Goal: Task Accomplishment & Management: Manage account settings

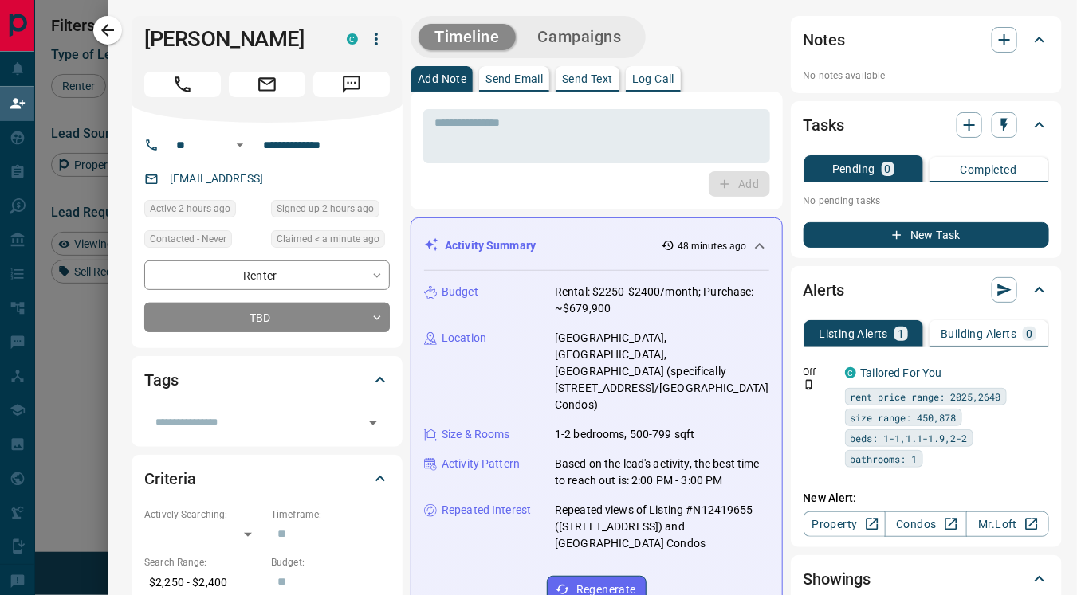
scroll to position [438, 736]
click at [108, 30] on icon "button" at bounding box center [107, 30] width 19 height 19
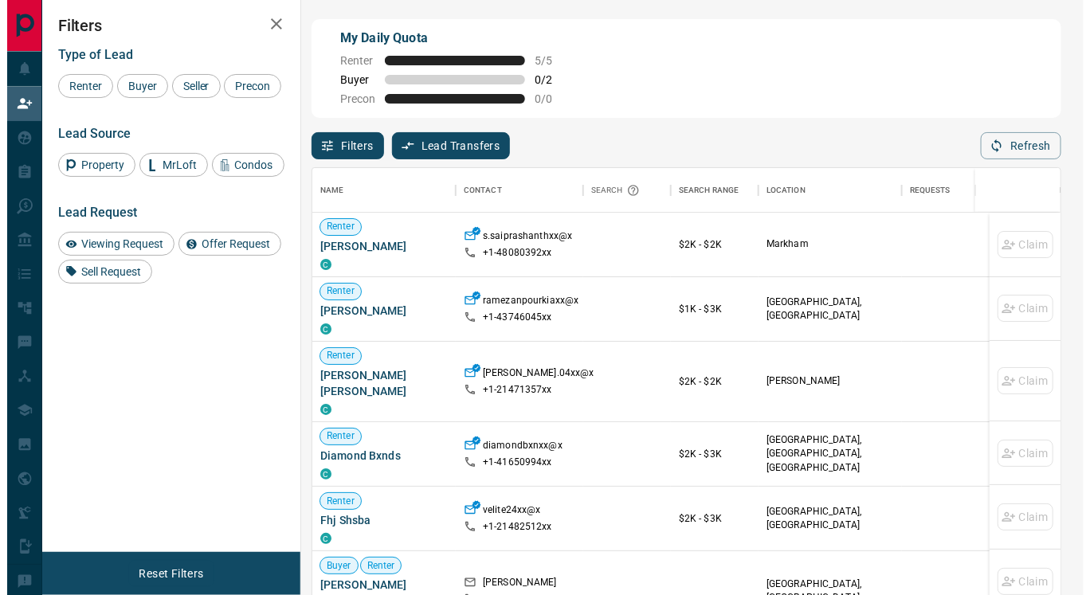
scroll to position [51, 230]
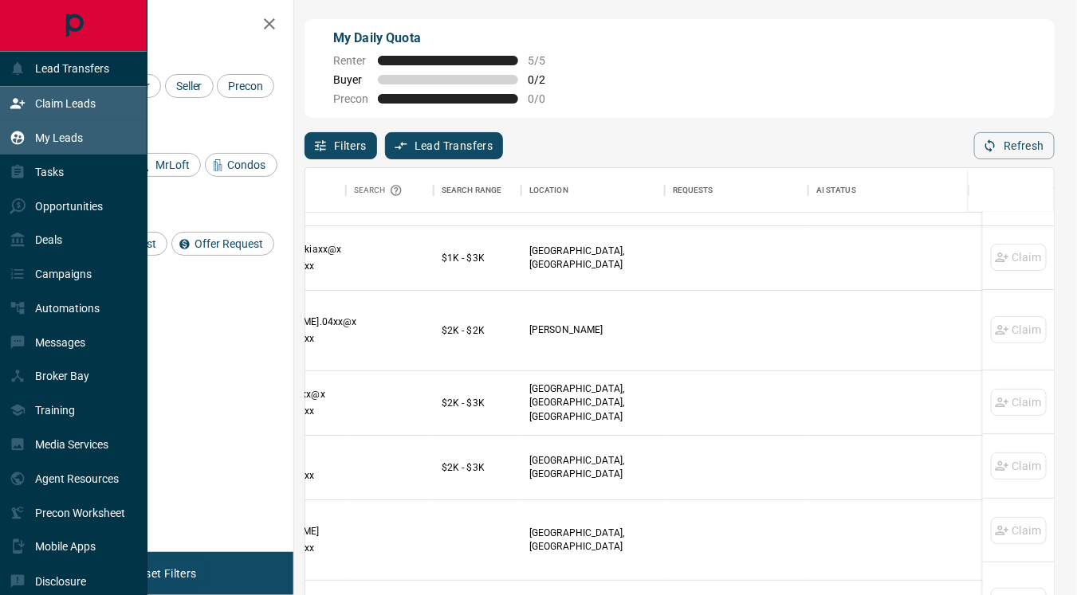
click at [67, 135] on p "My Leads" at bounding box center [59, 138] width 48 height 13
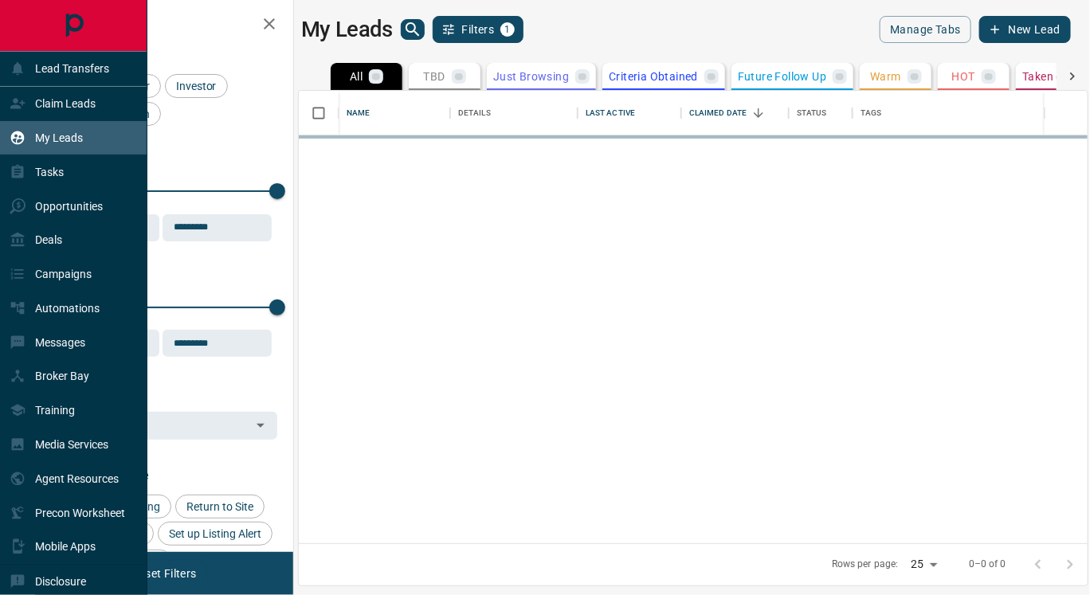
scroll to position [440, 776]
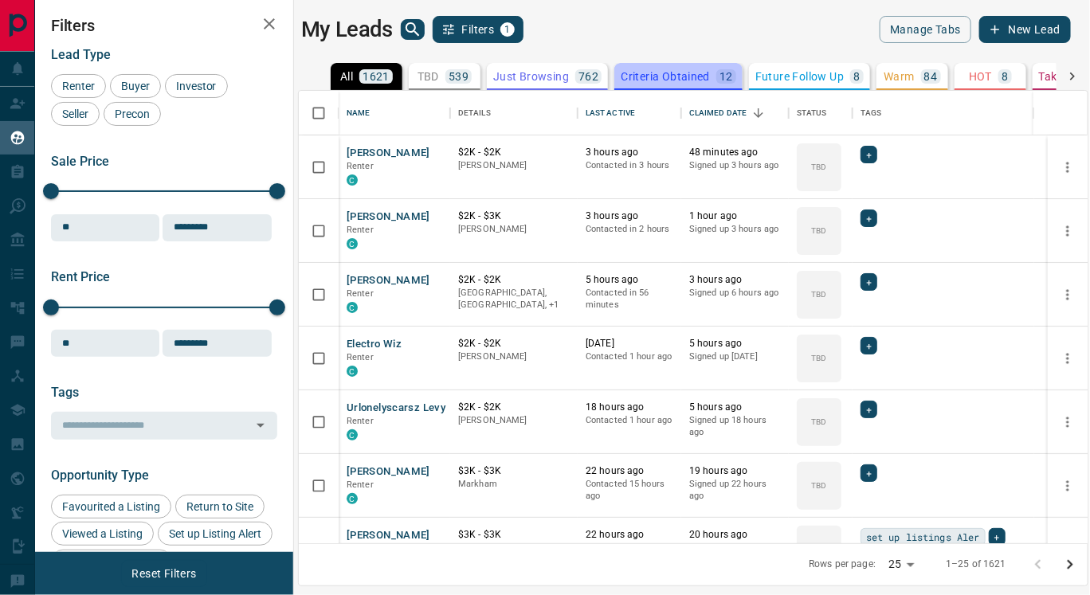
click at [651, 76] on p "Criteria Obtained" at bounding box center [665, 76] width 89 height 11
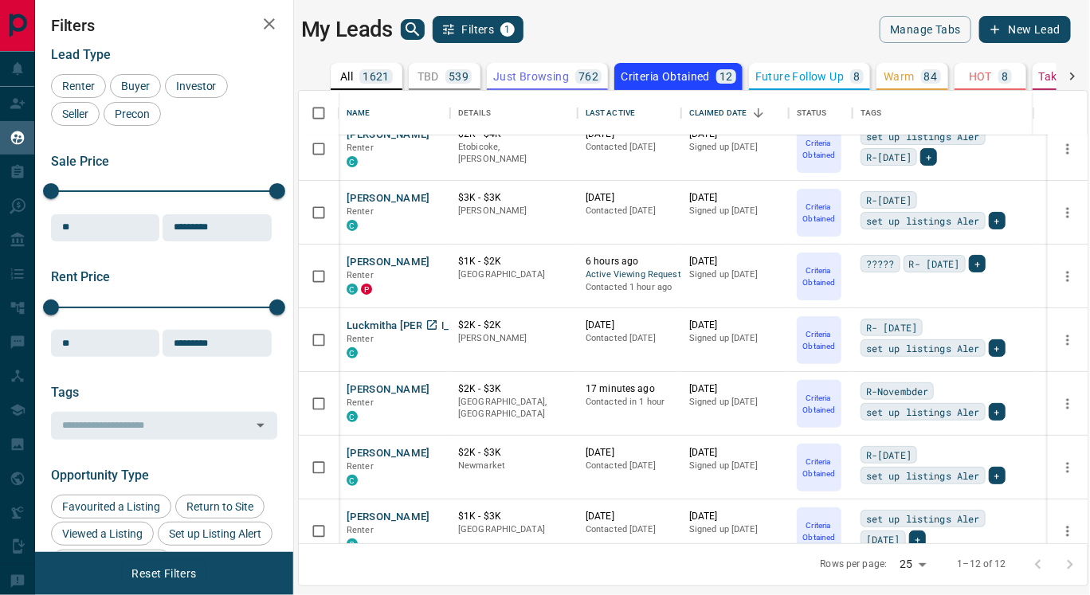
scroll to position [0, 0]
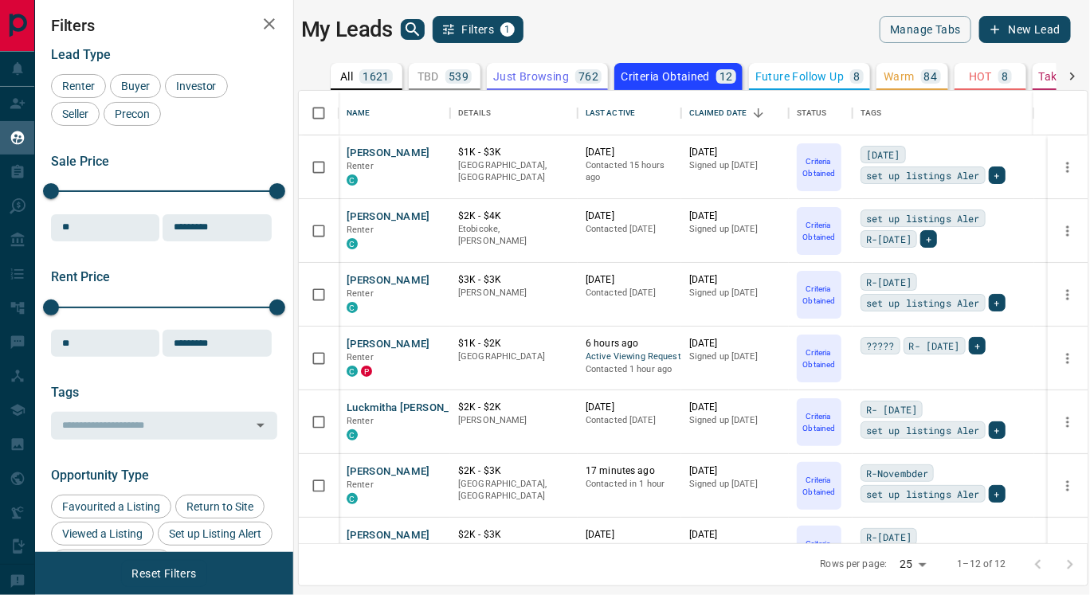
click at [914, 564] on body "Lead Transfers Claim Leads My Leads Tasks Opportunities Deals Campaigns Automat…" at bounding box center [545, 288] width 1090 height 576
click at [914, 564] on li "100" at bounding box center [917, 564] width 42 height 24
type input "***"
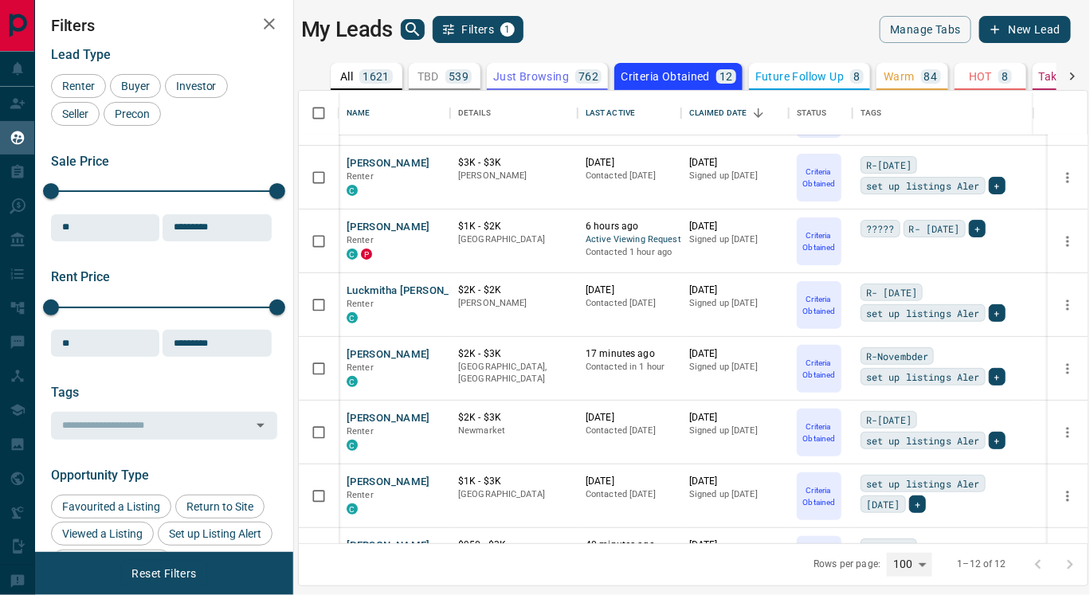
scroll to position [175, 0]
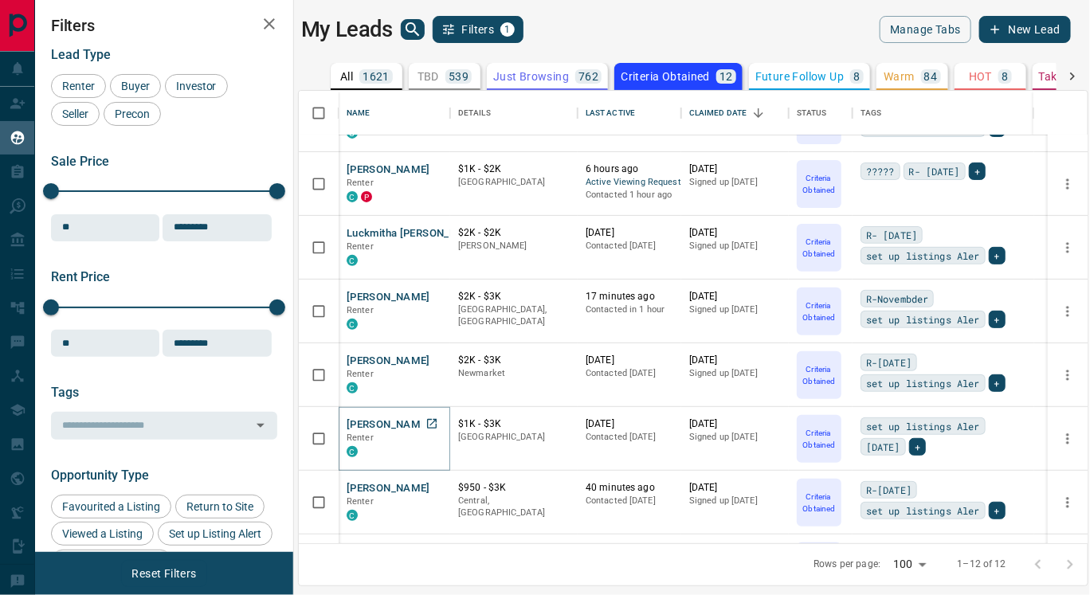
click at [373, 425] on button "[PERSON_NAME]" at bounding box center [389, 425] width 84 height 15
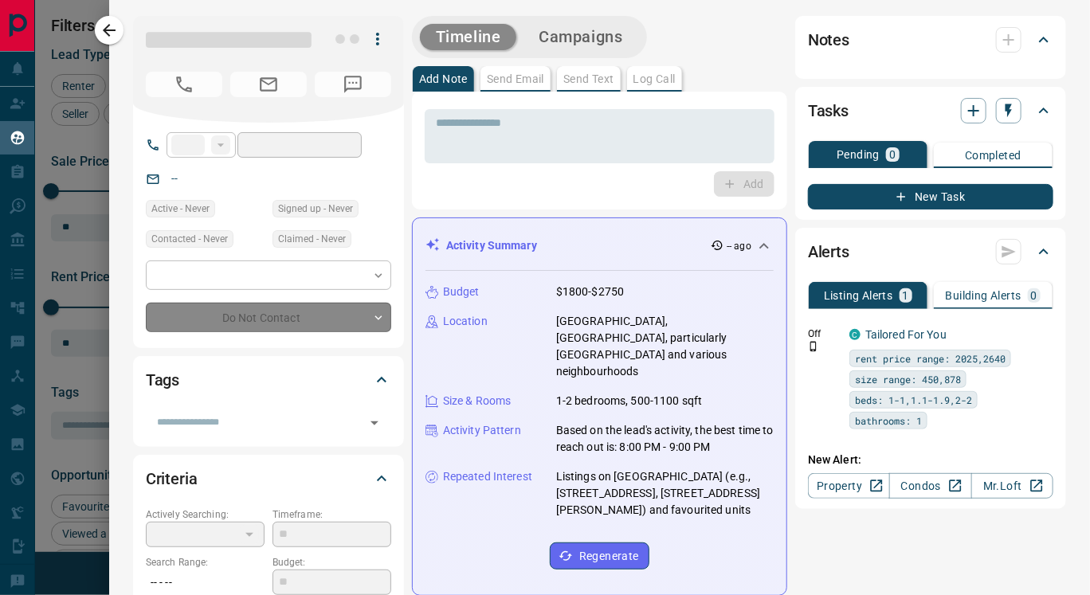
type input "**"
type input "**********"
type input "*"
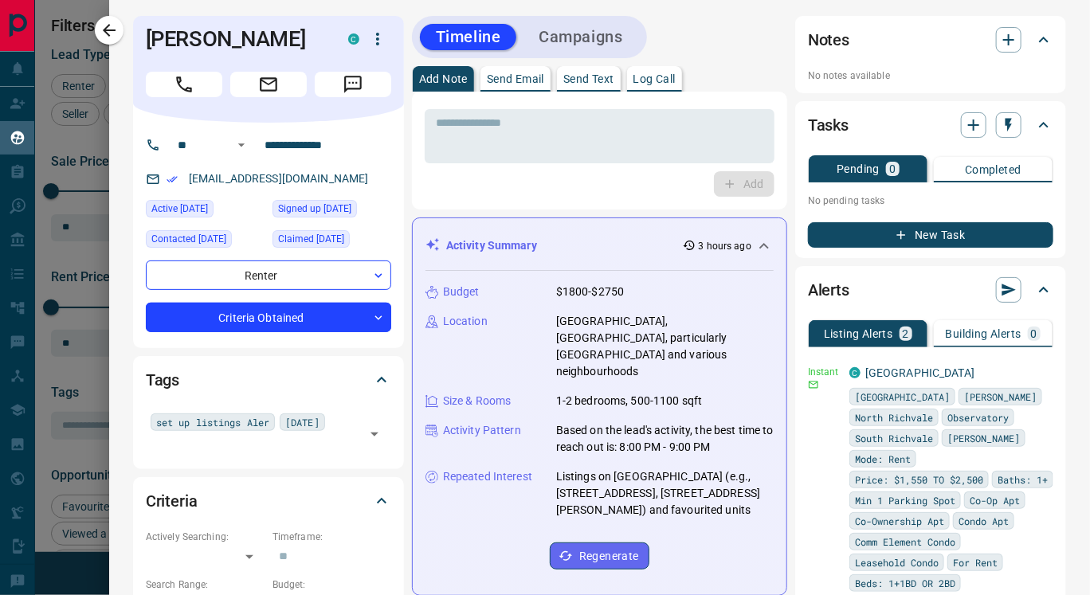
scroll to position [238, 0]
click at [591, 75] on p "Send Text" at bounding box center [589, 78] width 51 height 11
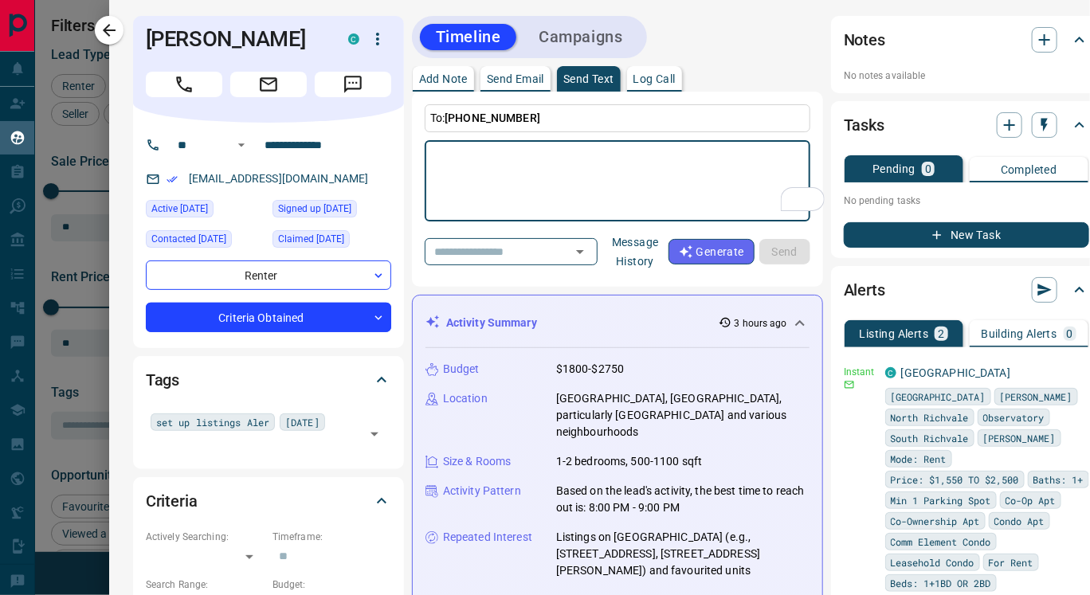
click at [657, 248] on button "Message History" at bounding box center [636, 252] width 66 height 45
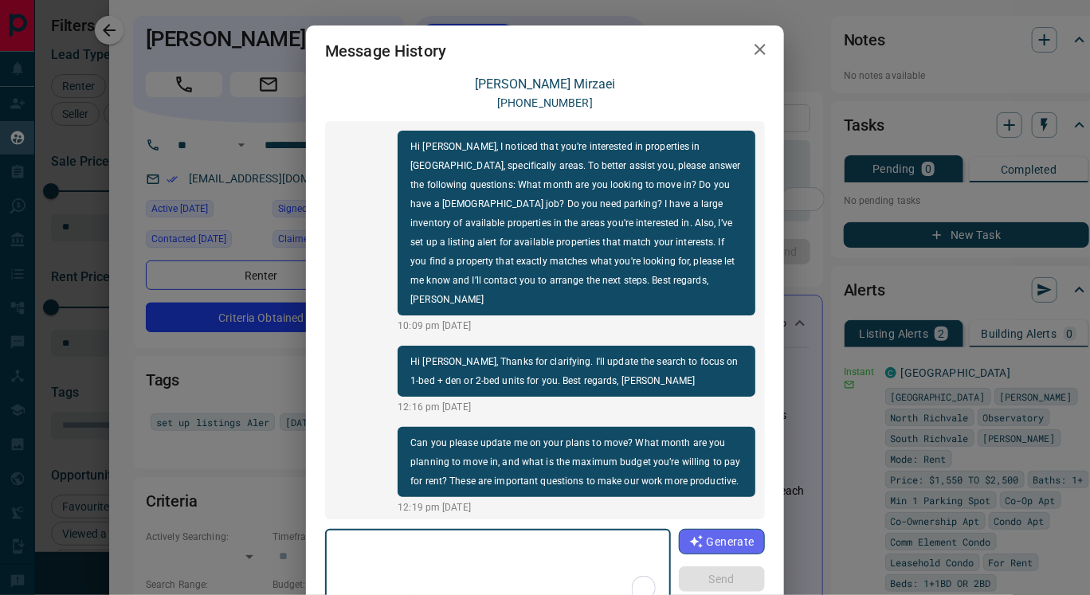
scroll to position [5, 0]
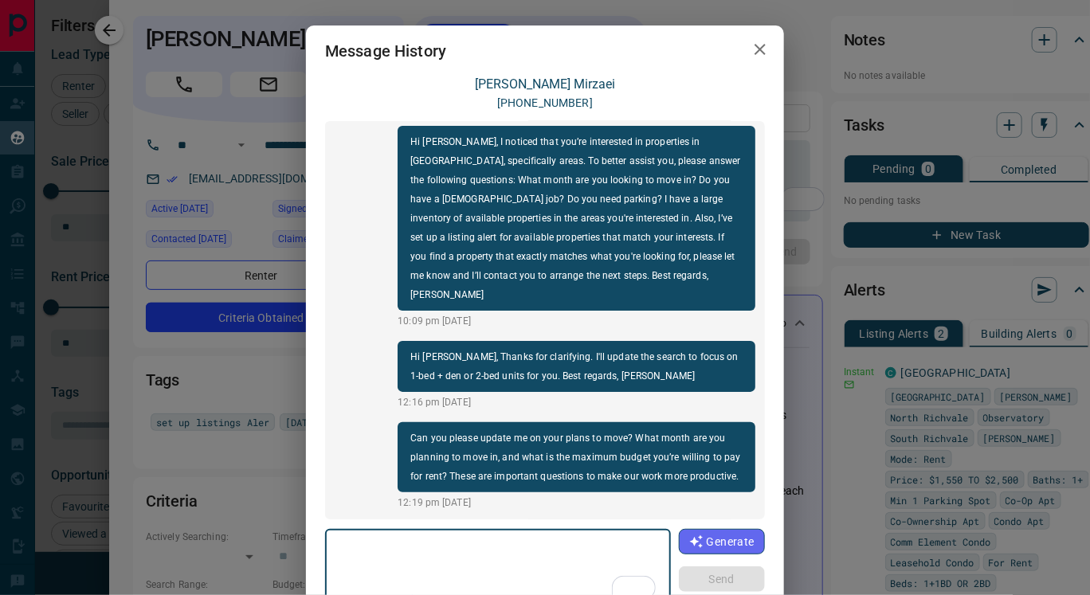
click at [751, 47] on icon "button" at bounding box center [760, 49] width 19 height 19
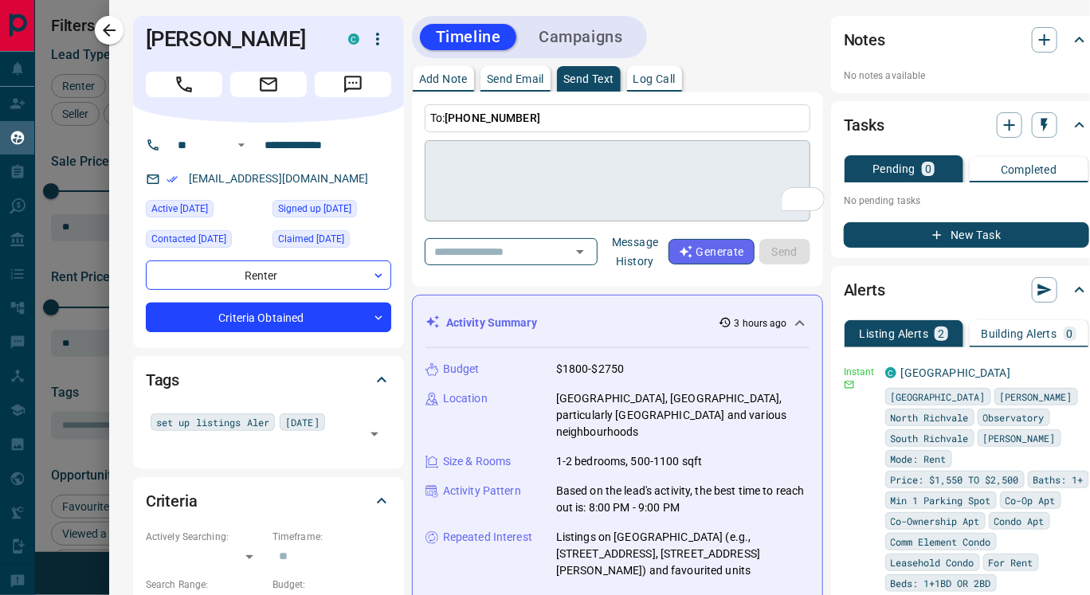
click at [449, 171] on textarea "To enrich screen reader interactions, please activate Accessibility in Grammarl…" at bounding box center [617, 181] width 363 height 68
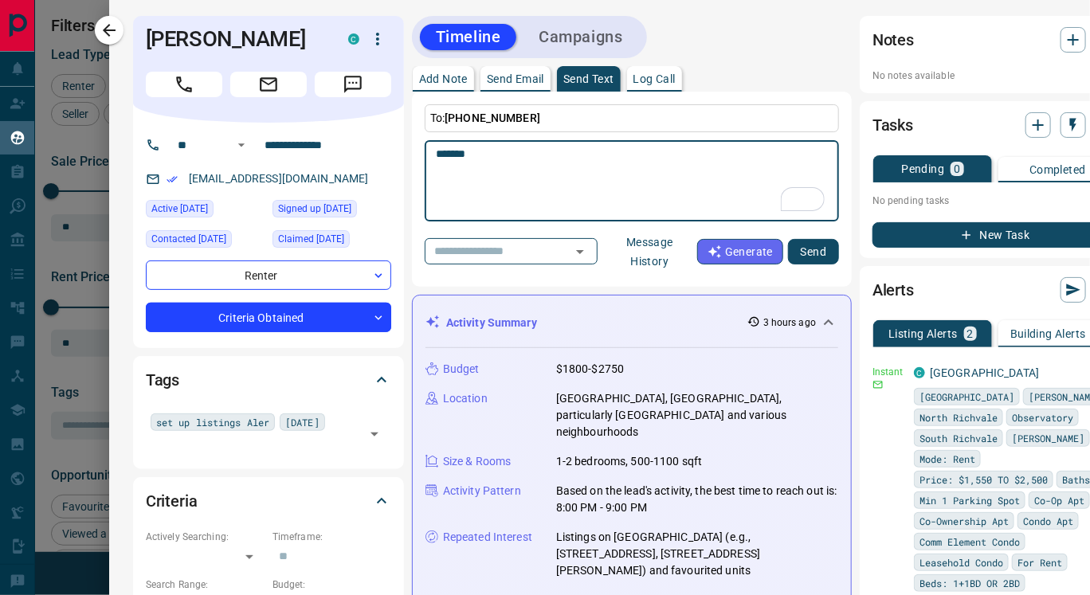
scroll to position [0, 1]
type textarea "*******"
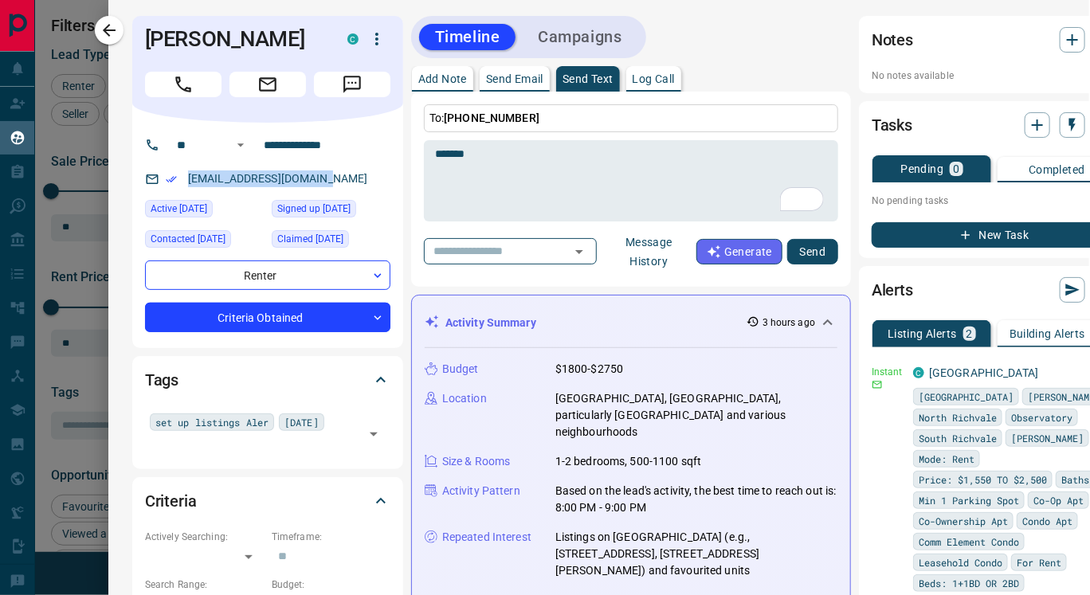
drag, startPoint x: 185, startPoint y: 173, endPoint x: 379, endPoint y: 165, distance: 194.7
click at [379, 165] on div "**********" at bounding box center [267, 236] width 271 height 226
copy link "[EMAIL_ADDRESS][DOMAIN_NAME]"
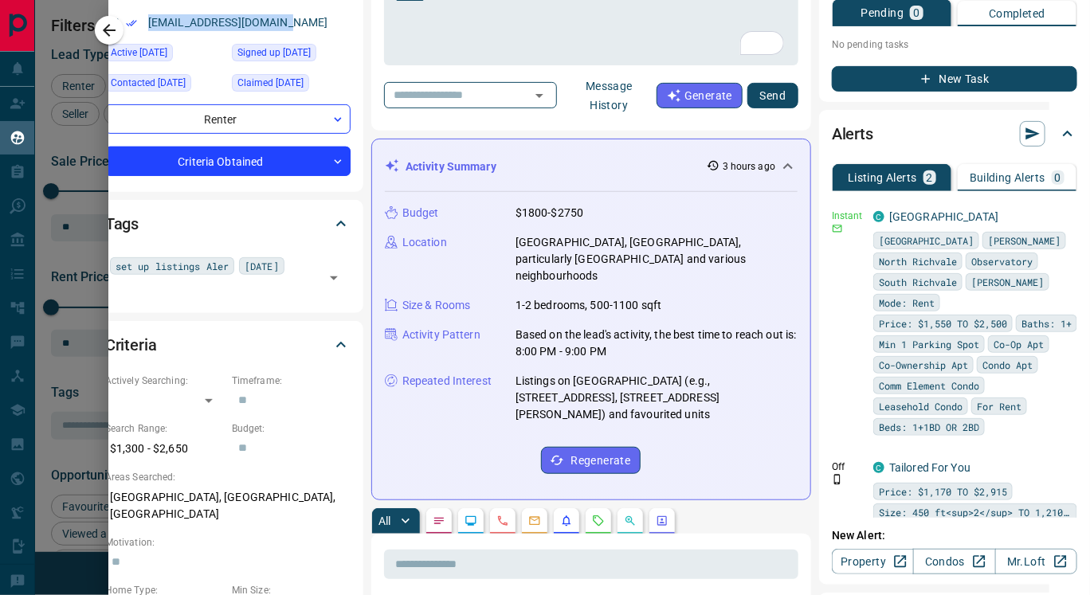
scroll to position [158, 53]
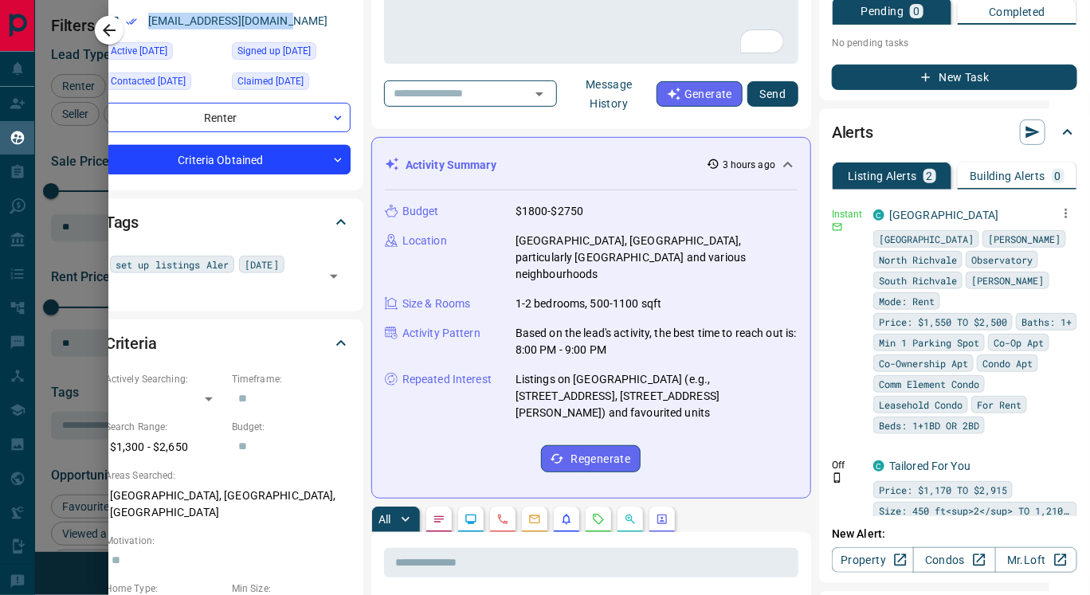
click at [1059, 211] on icon "button" at bounding box center [1066, 213] width 14 height 14
click at [1017, 267] on link "Edit" at bounding box center [1009, 267] width 35 height 15
click at [537, 125] on div at bounding box center [545, 297] width 1090 height 595
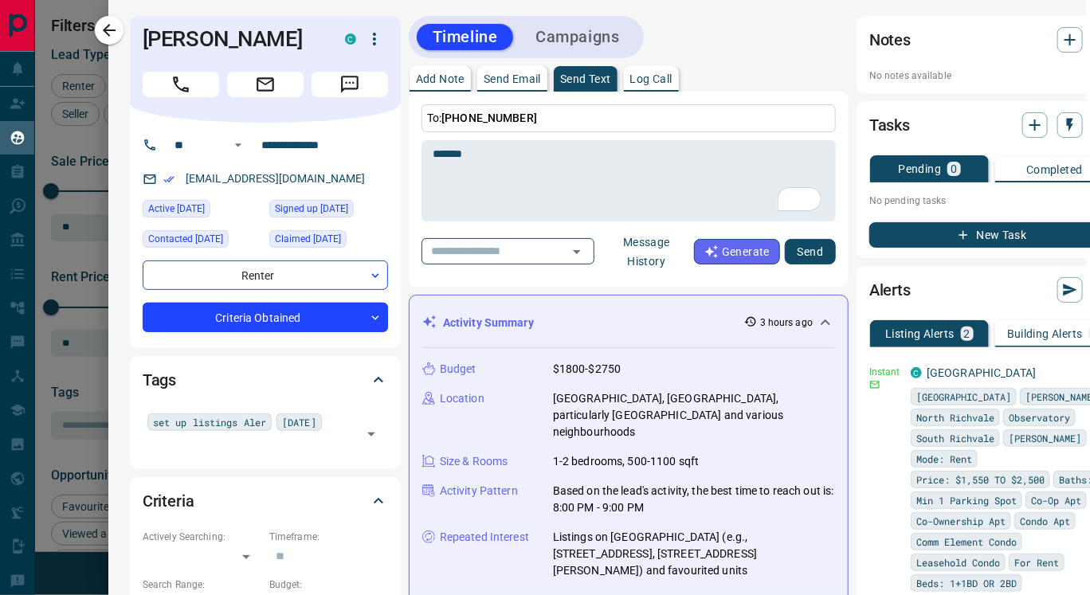
scroll to position [0, 53]
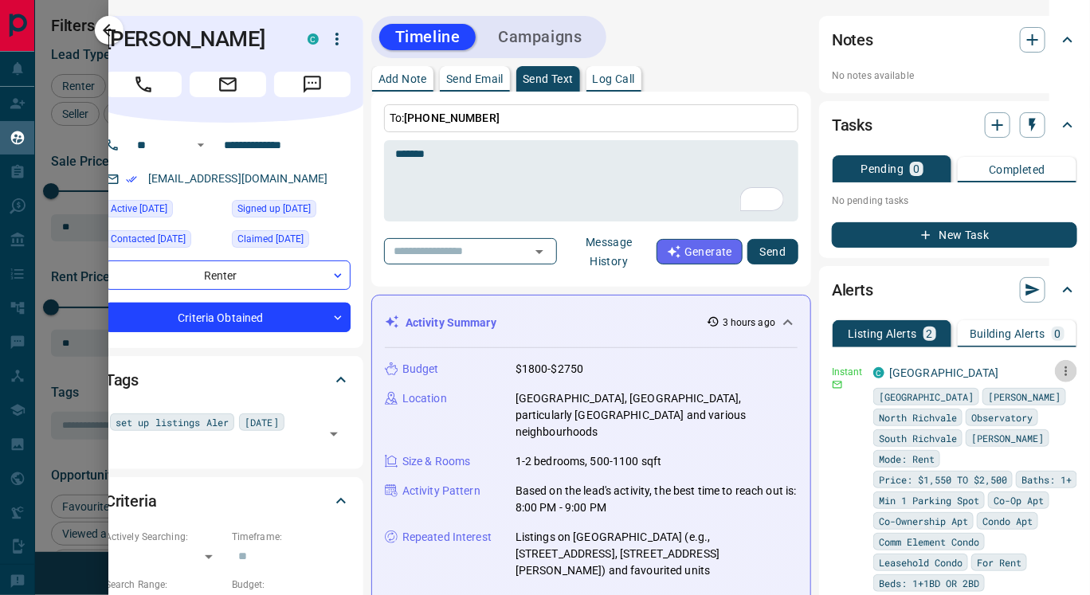
click at [1066, 370] on icon "button" at bounding box center [1067, 372] width 2 height 10
click at [106, 20] on div at bounding box center [545, 297] width 1090 height 595
click at [108, 34] on icon "button" at bounding box center [109, 30] width 13 height 13
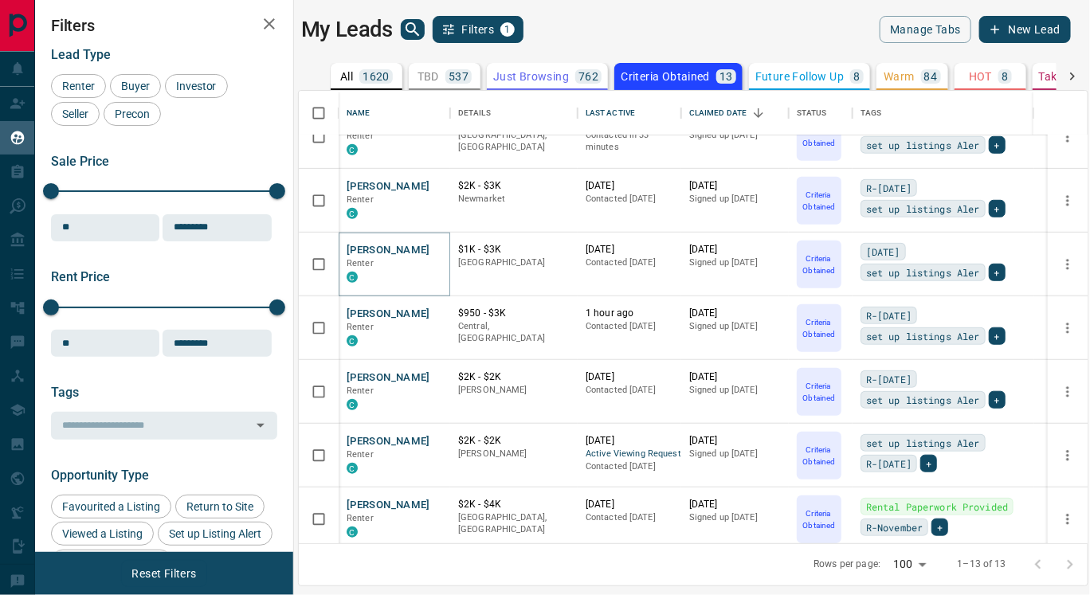
scroll to position [419, 0]
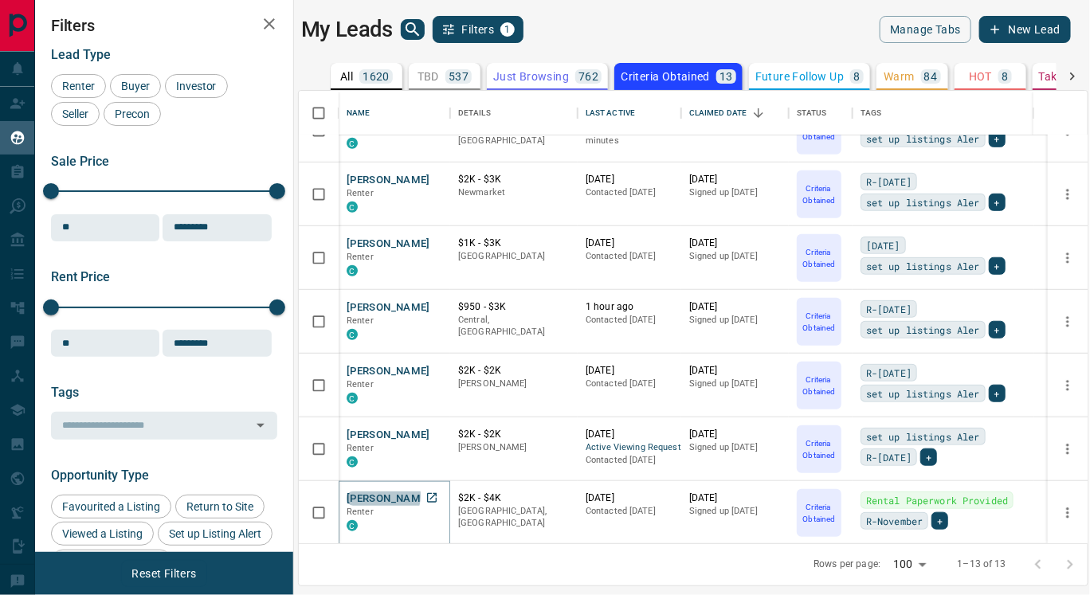
click at [383, 495] on button "[PERSON_NAME]" at bounding box center [389, 499] width 84 height 15
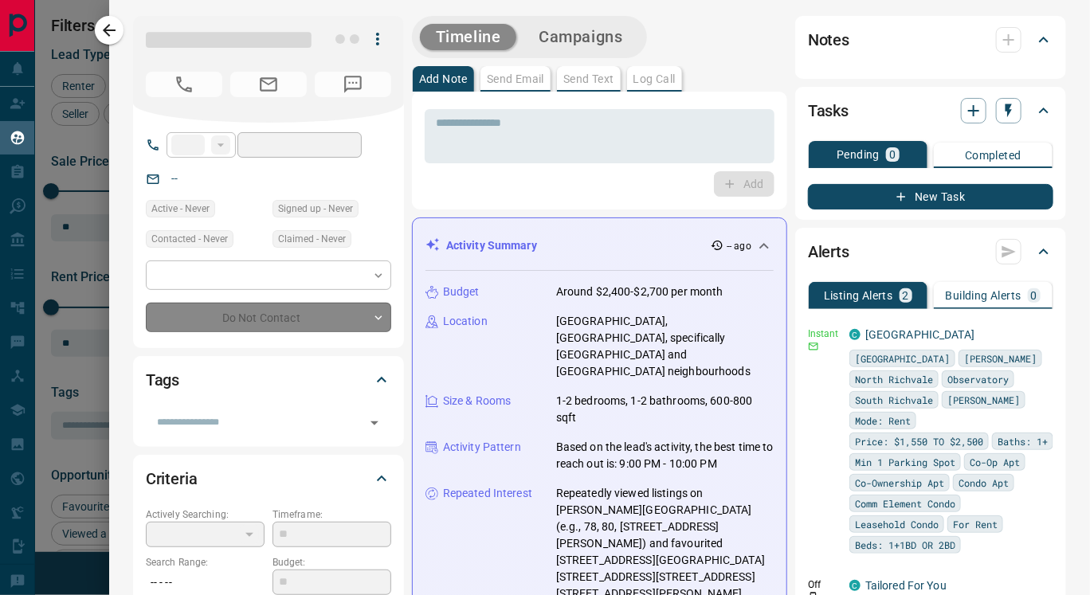
type input "**"
type input "**********"
type input "*"
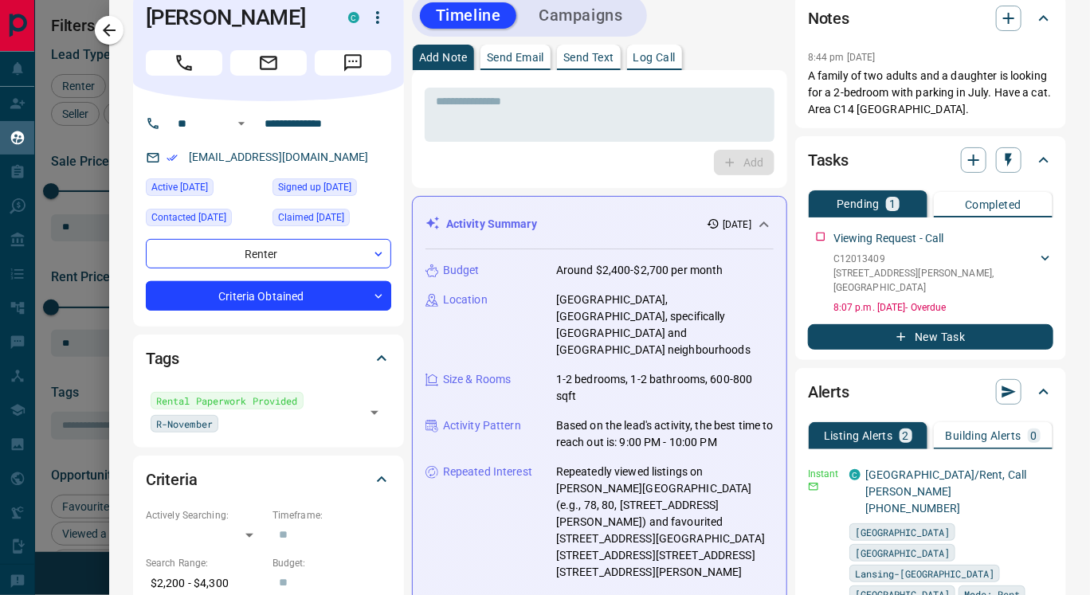
scroll to position [21, 0]
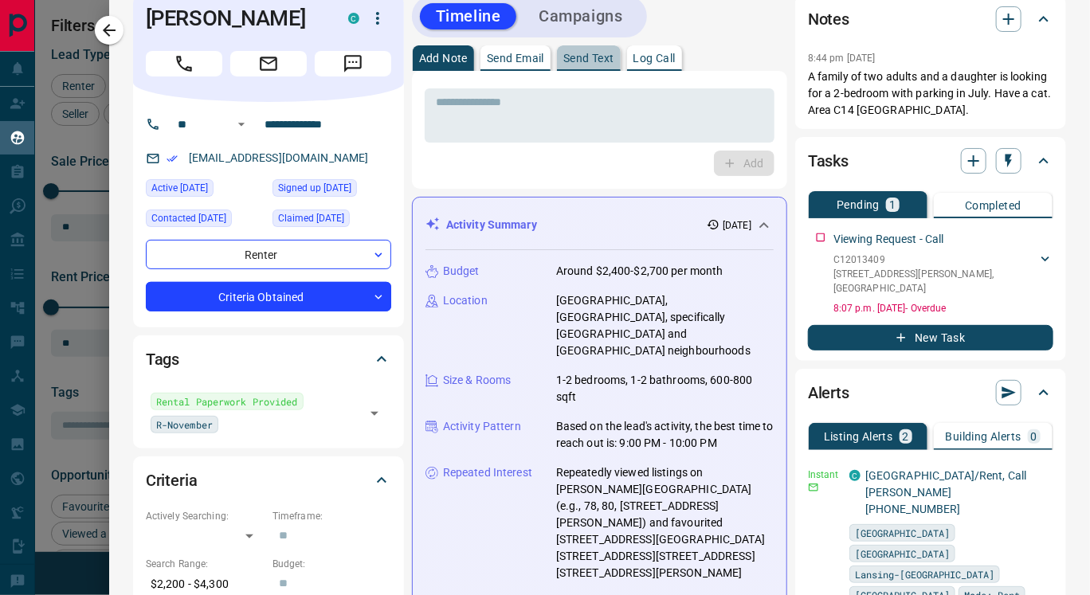
click at [591, 59] on p "Send Text" at bounding box center [589, 58] width 51 height 11
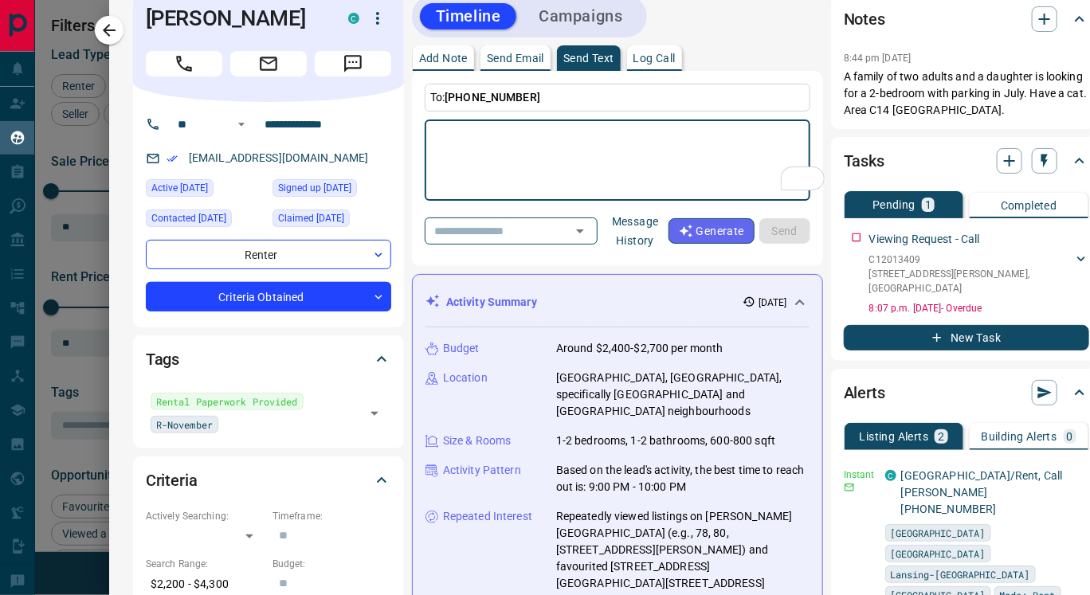
click at [655, 238] on button "Message History" at bounding box center [636, 231] width 66 height 45
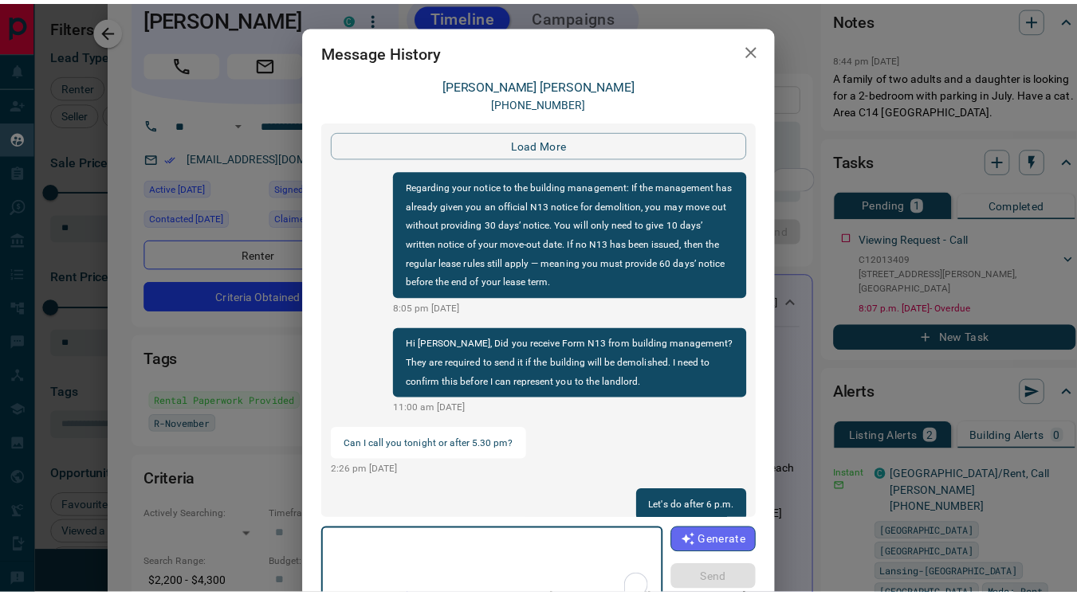
scroll to position [2333, 0]
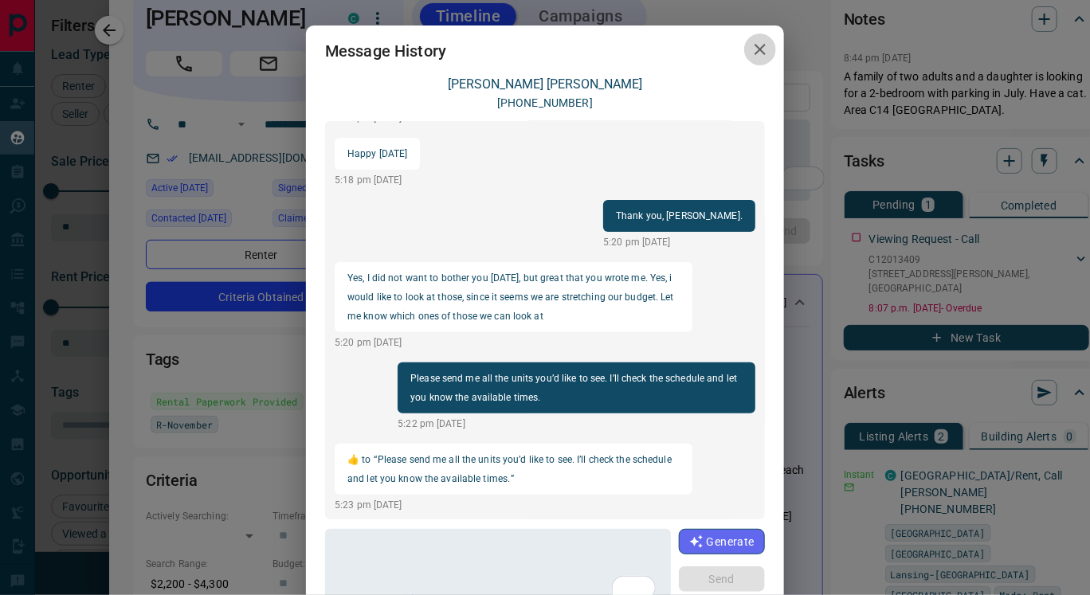
click at [751, 53] on icon "button" at bounding box center [760, 49] width 19 height 19
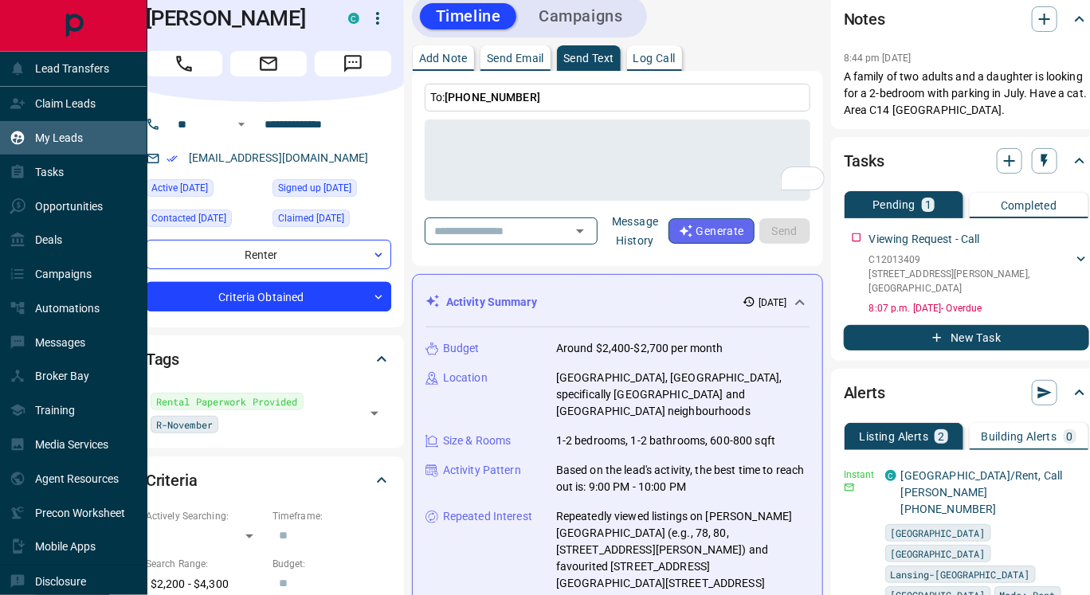
click at [63, 132] on p "My Leads" at bounding box center [59, 138] width 48 height 13
click at [71, 97] on p "Claim Leads" at bounding box center [65, 103] width 61 height 13
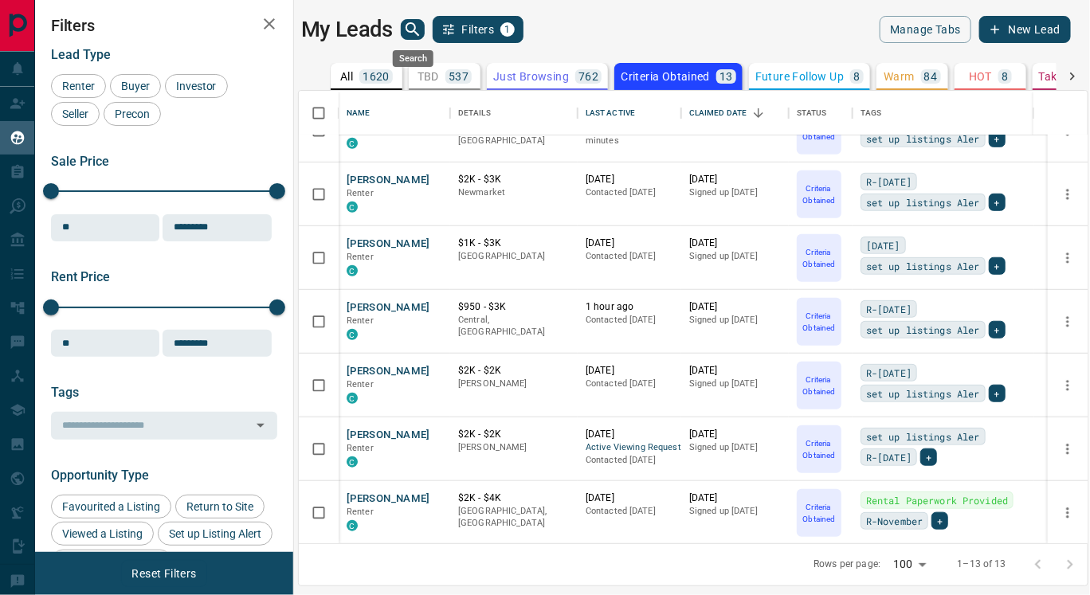
click at [411, 26] on icon "search button" at bounding box center [412, 29] width 19 height 19
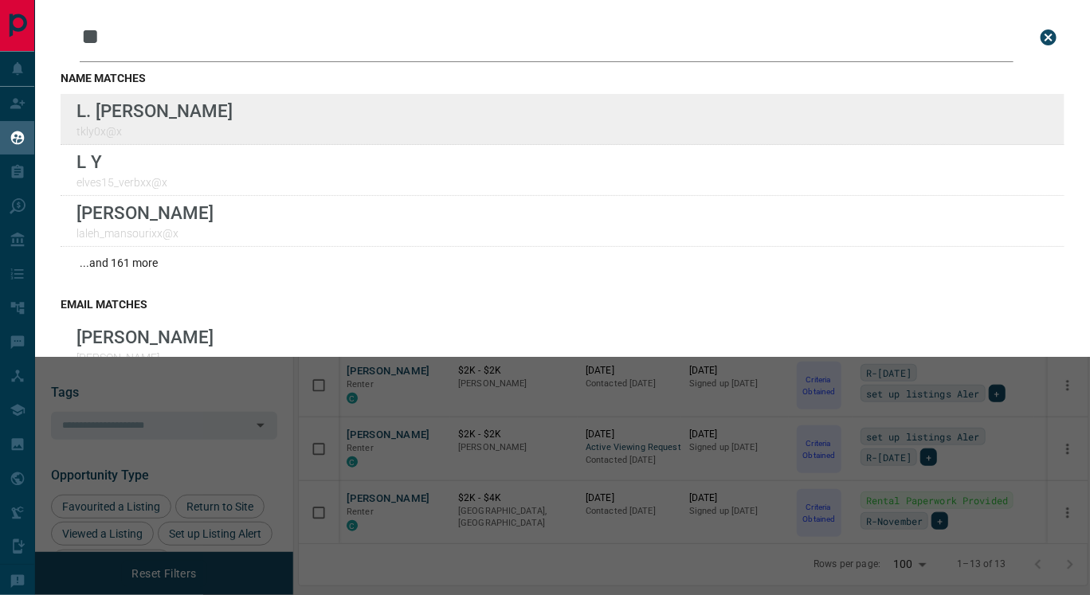
type input "**"
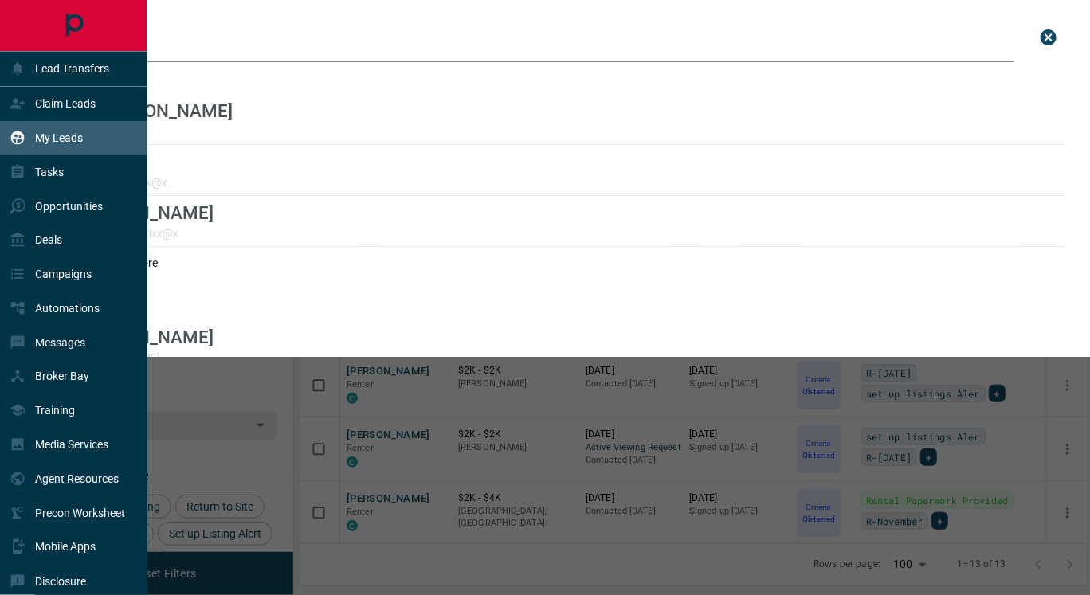
click at [67, 136] on p "My Leads" at bounding box center [59, 138] width 48 height 13
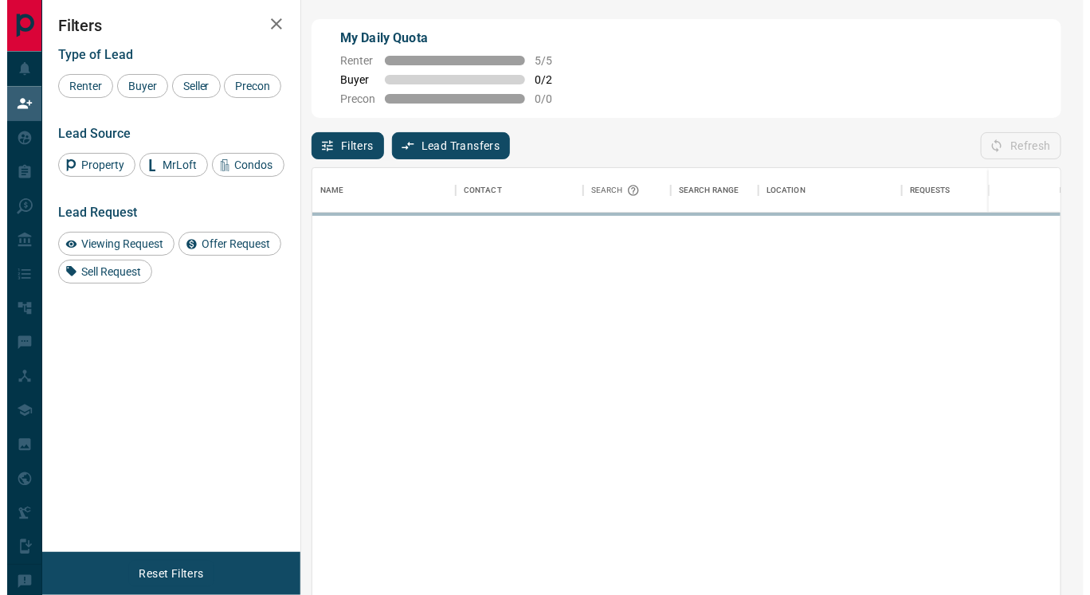
scroll to position [438, 736]
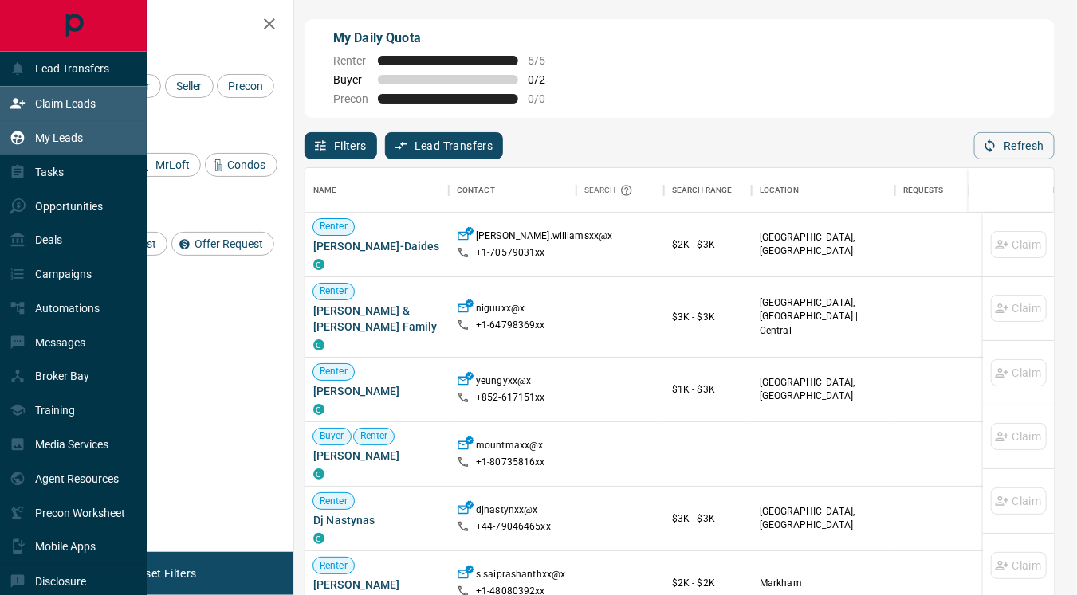
click at [57, 136] on p "My Leads" at bounding box center [59, 138] width 48 height 13
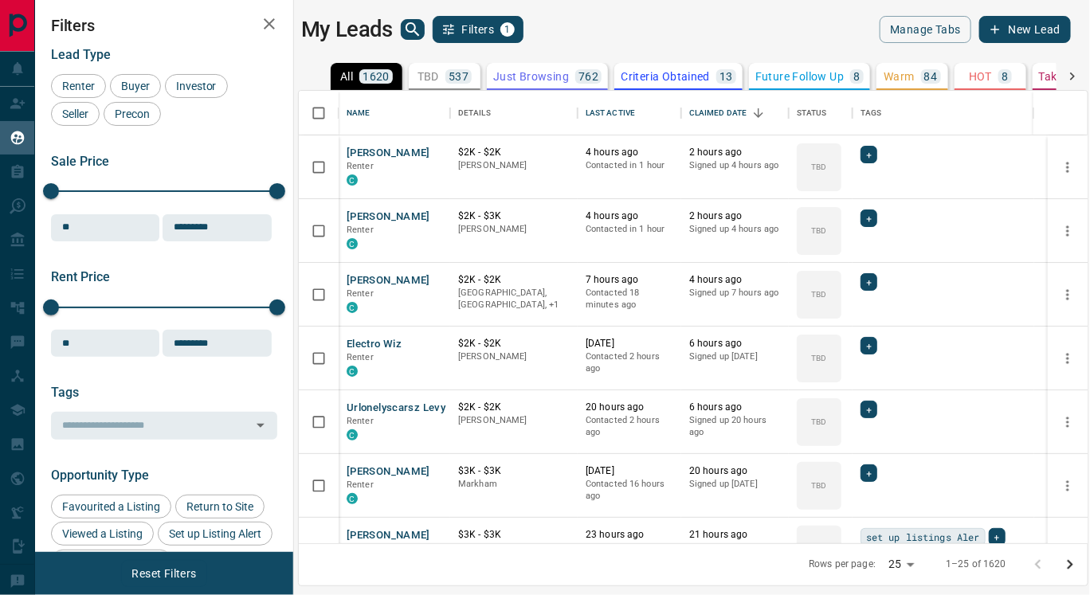
scroll to position [440, 776]
click at [663, 73] on p "Criteria Obtained" at bounding box center [665, 76] width 89 height 11
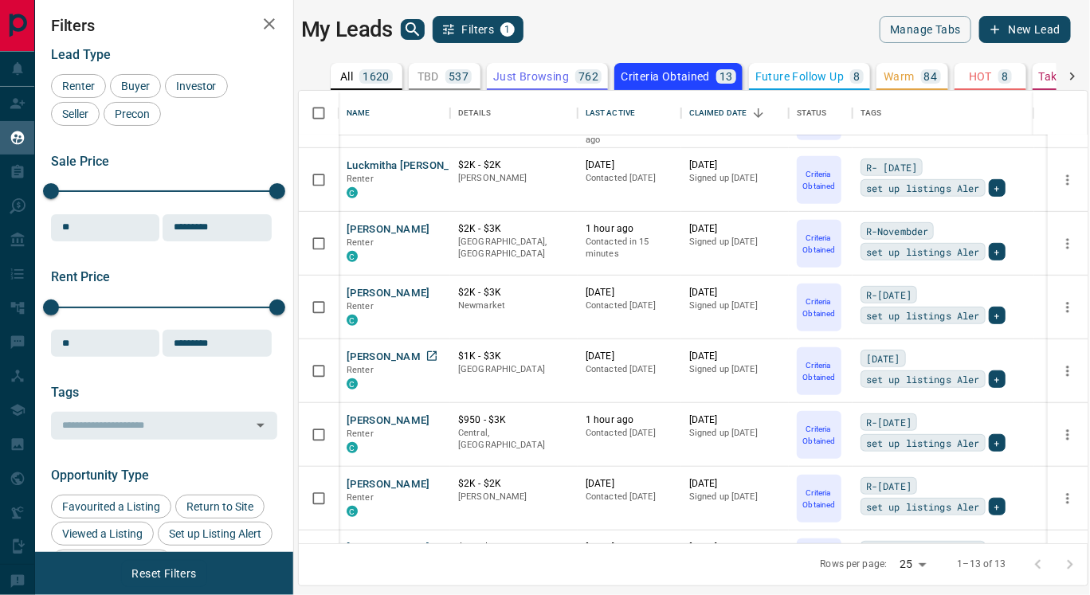
scroll to position [308, 0]
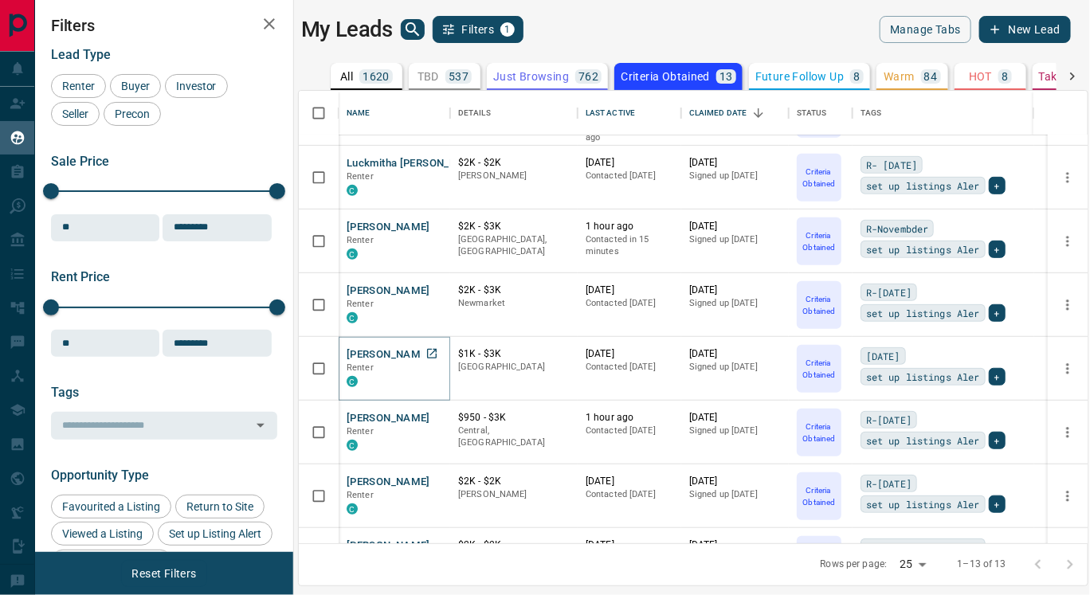
click at [375, 352] on button "[PERSON_NAME]" at bounding box center [389, 355] width 84 height 15
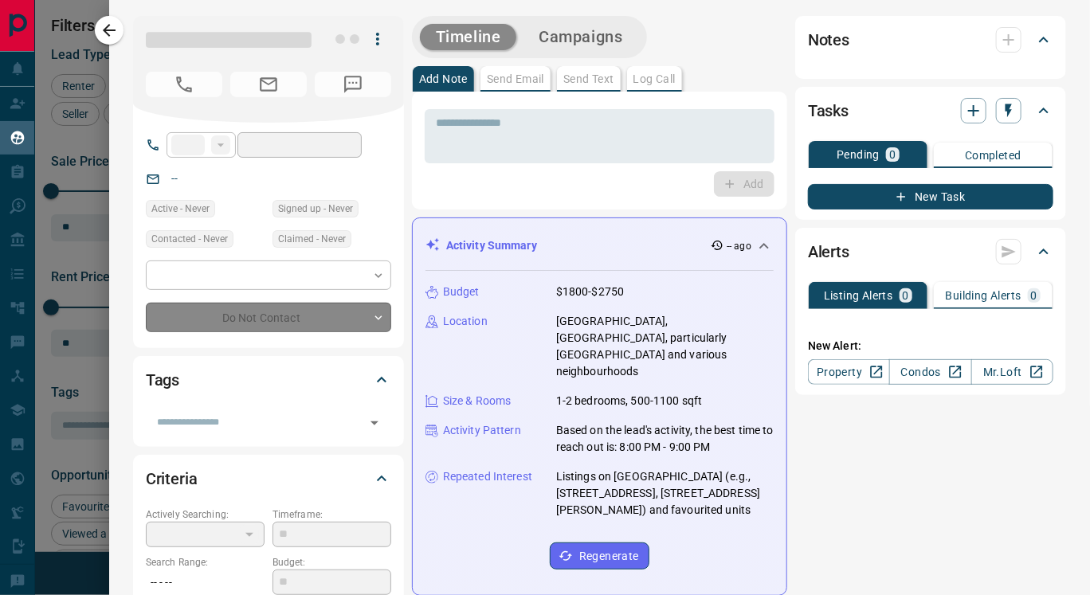
type input "**"
type input "**********"
type input "*"
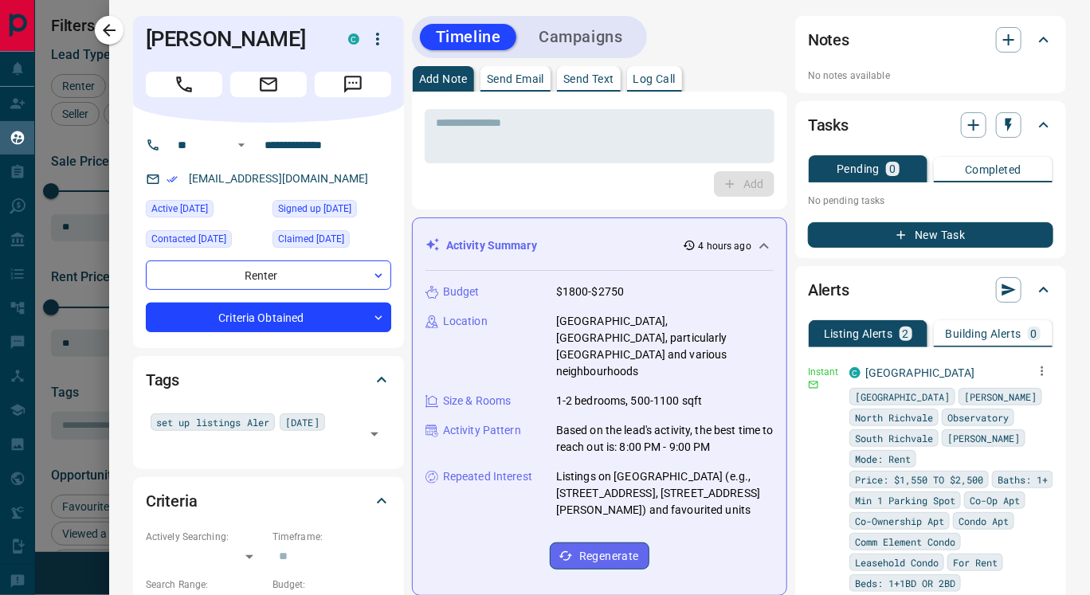
click at [1042, 369] on icon "button" at bounding box center [1043, 372] width 2 height 10
click at [999, 424] on link "Edit" at bounding box center [986, 425] width 35 height 15
click at [1067, 369] on div at bounding box center [545, 297] width 1090 height 595
click at [1035, 373] on icon "button" at bounding box center [1042, 371] width 14 height 14
click at [996, 422] on link "Edit" at bounding box center [986, 425] width 35 height 15
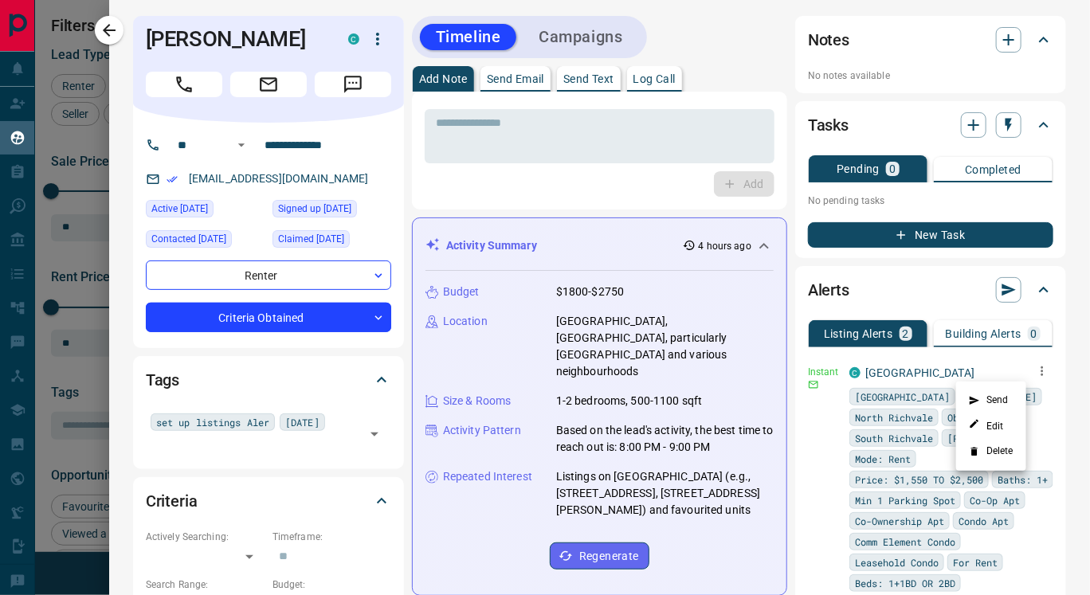
click at [591, 78] on div at bounding box center [545, 297] width 1090 height 595
click at [575, 82] on p "Send Text" at bounding box center [589, 78] width 51 height 11
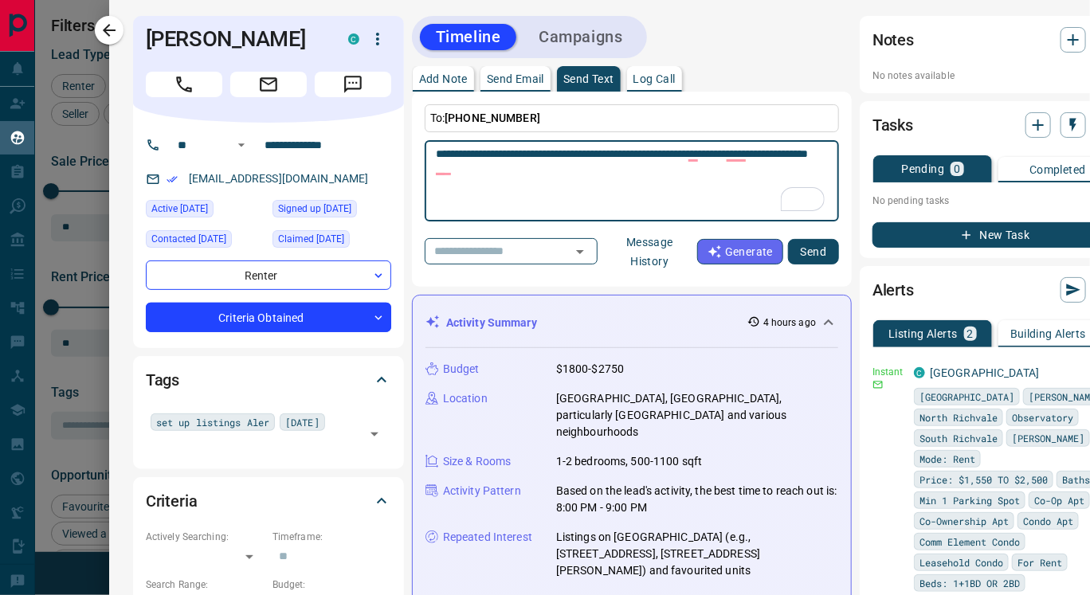
click at [514, 171] on textarea "**********" at bounding box center [632, 181] width 392 height 68
click at [532, 175] on textarea "**********" at bounding box center [632, 181] width 392 height 68
type textarea "**********"
